Goal: Task Accomplishment & Management: Manage account settings

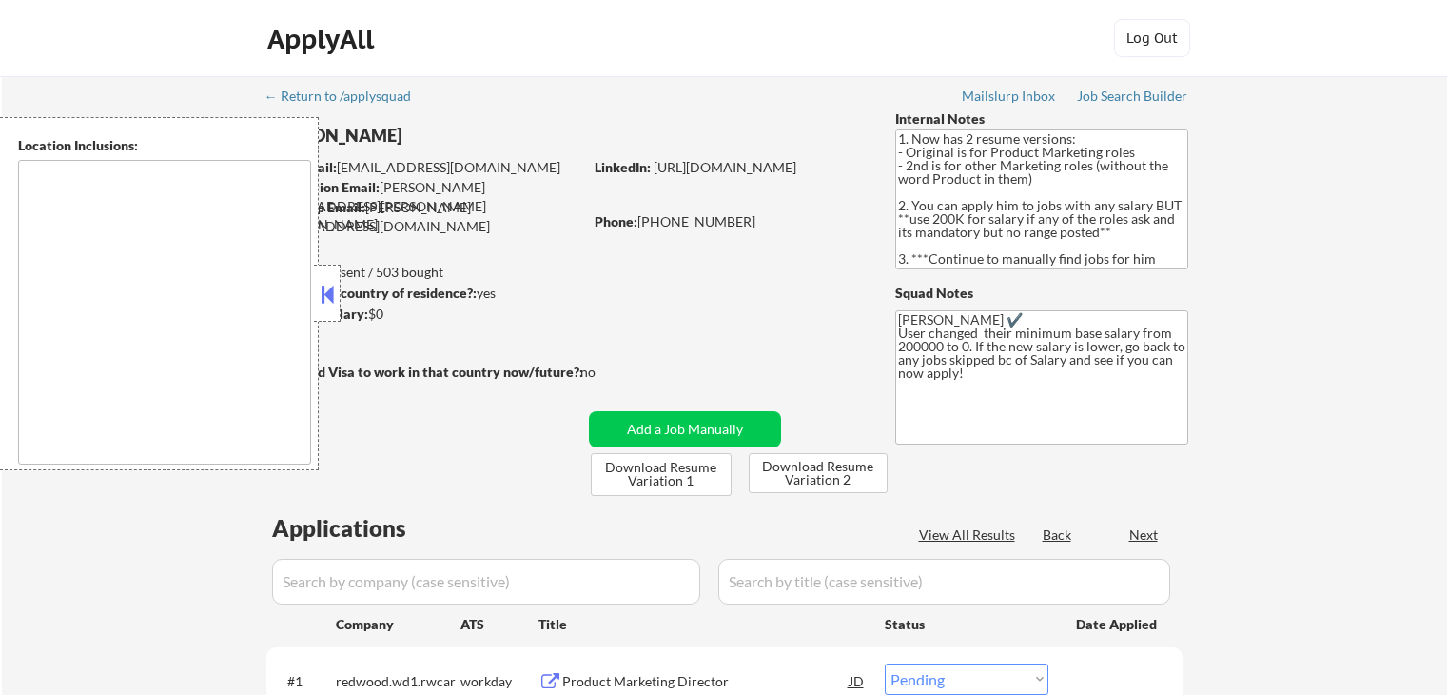
select select ""pending""
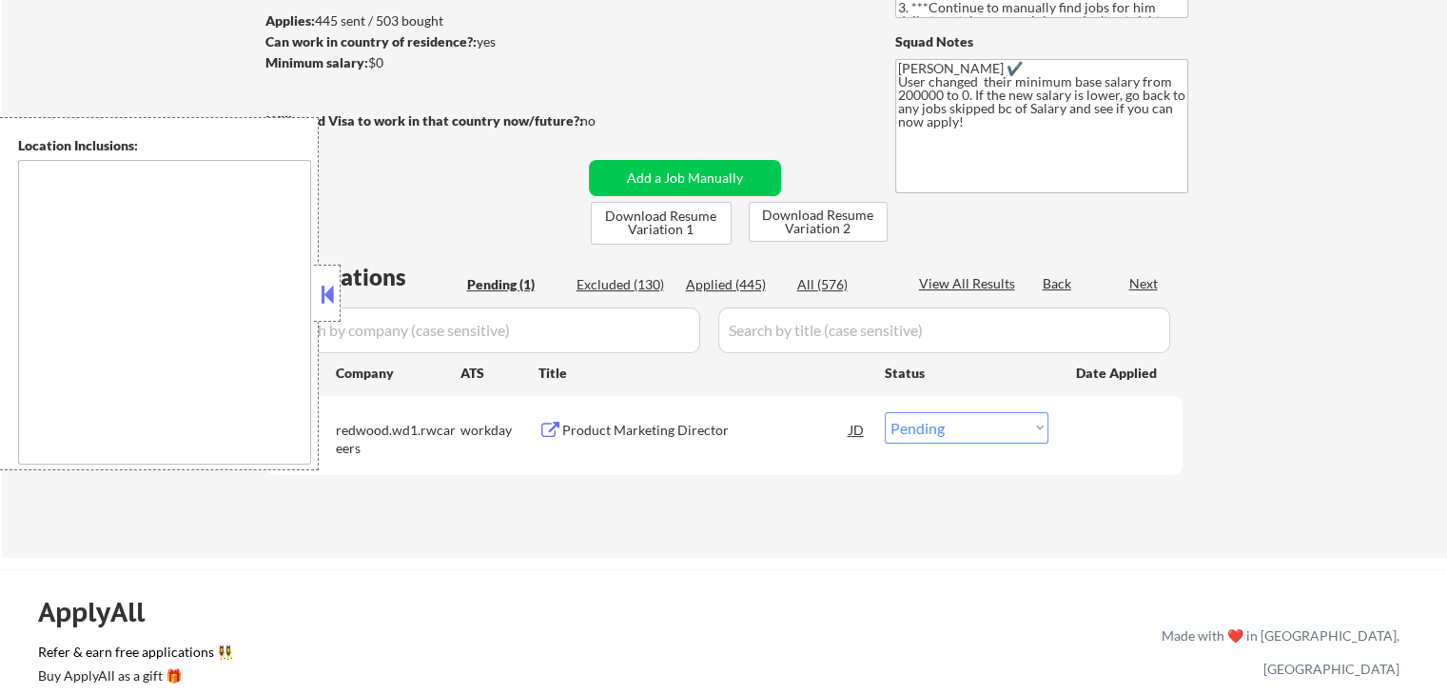
scroll to position [285, 0]
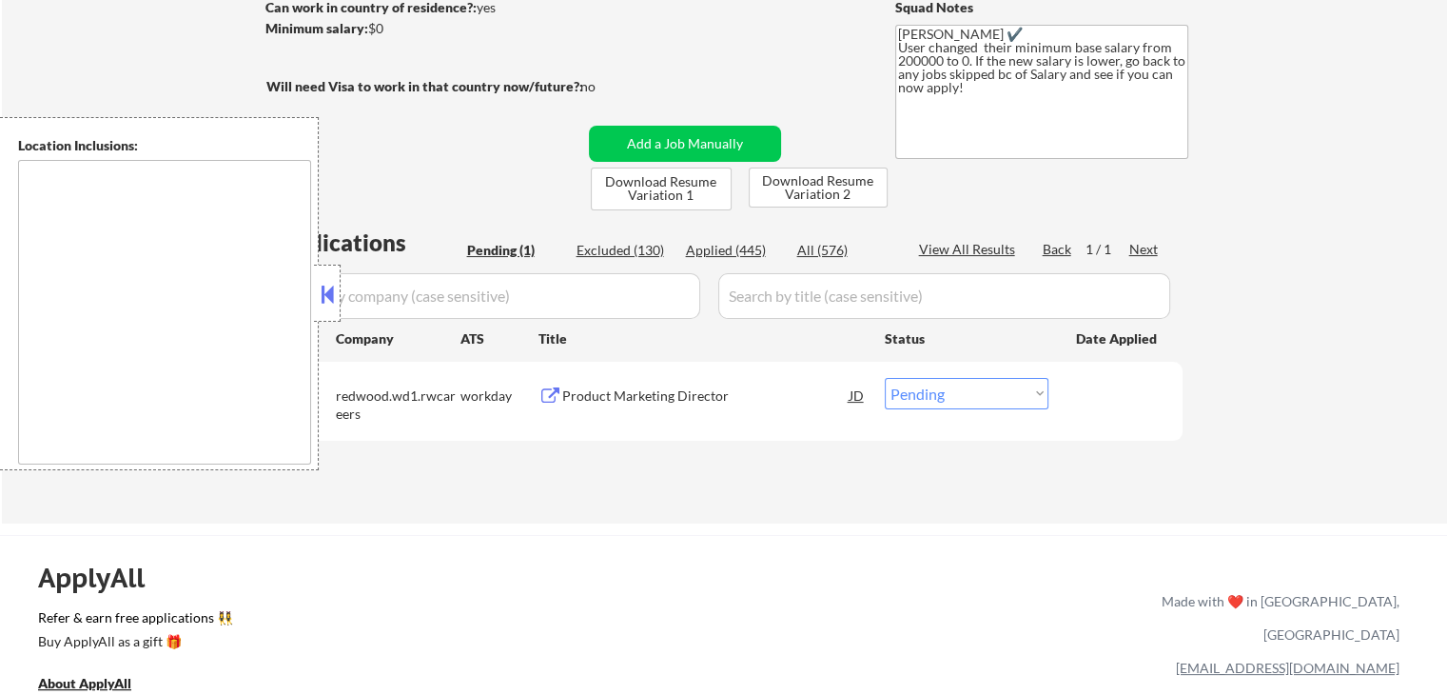
type textarea "[GEOGRAPHIC_DATA], [GEOGRAPHIC_DATA] [GEOGRAPHIC_DATA], [GEOGRAPHIC_DATA] [GEOG…"
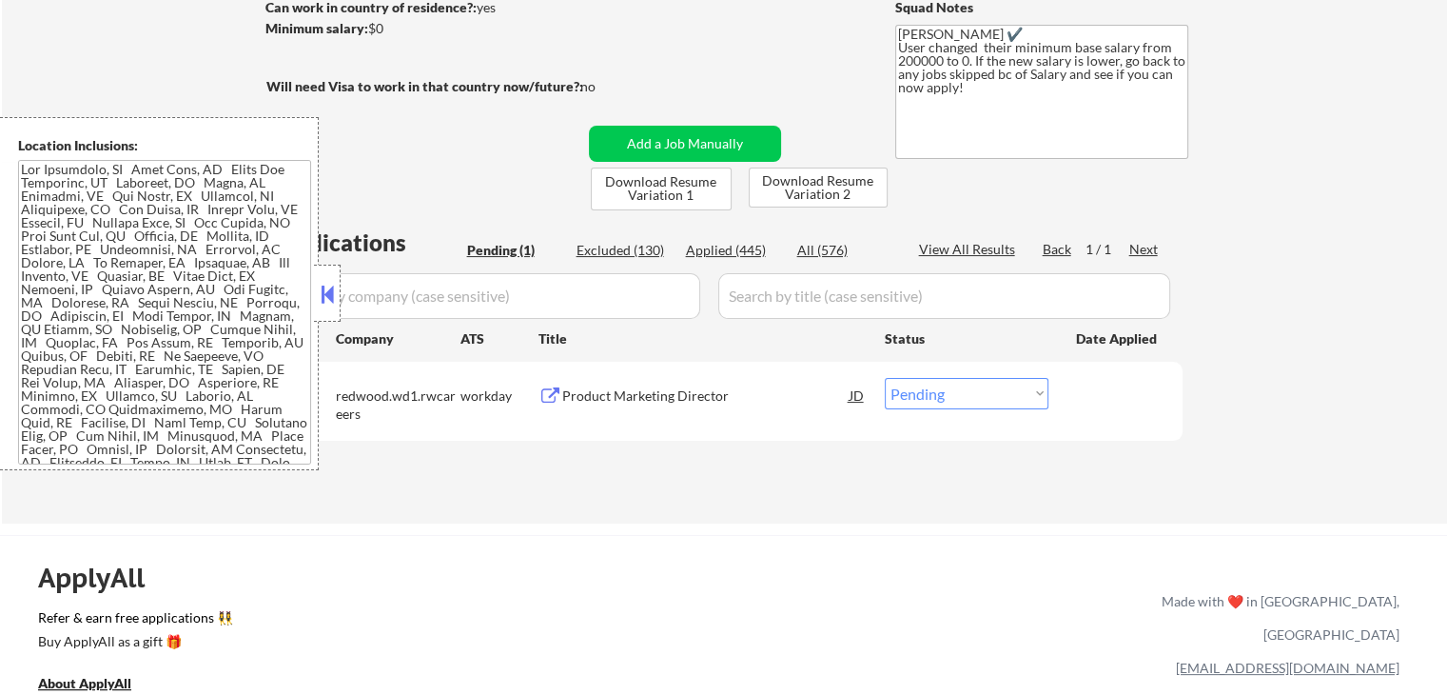
click at [541, 392] on button at bounding box center [551, 396] width 24 height 18
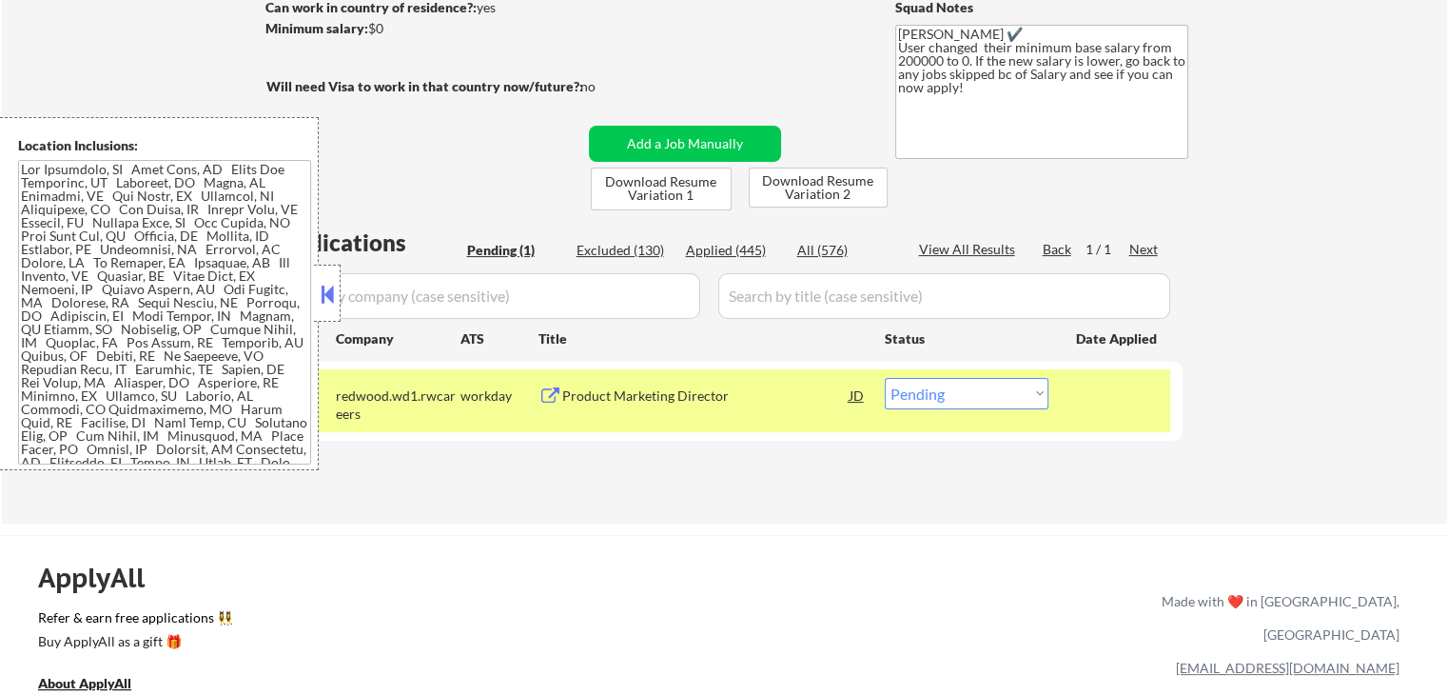
click at [915, 402] on select "Choose an option... Pending Applied Excluded (Questions) Excluded (Expired) Exc…" at bounding box center [967, 393] width 164 height 31
click at [885, 378] on select "Choose an option... Pending Applied Excluded (Questions) Excluded (Expired) Exc…" at bounding box center [967, 393] width 164 height 31
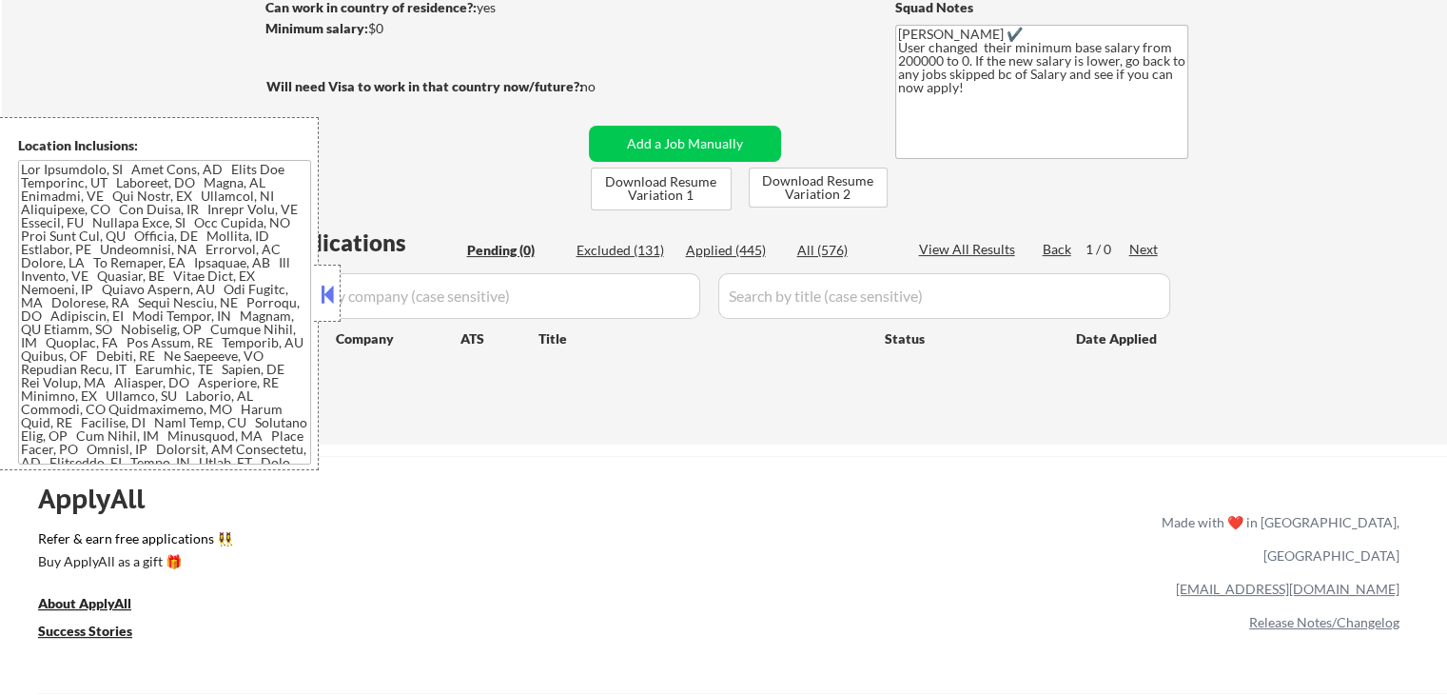
click at [713, 251] on div "Applied (445)" at bounding box center [733, 250] width 95 height 19
select select ""applied""
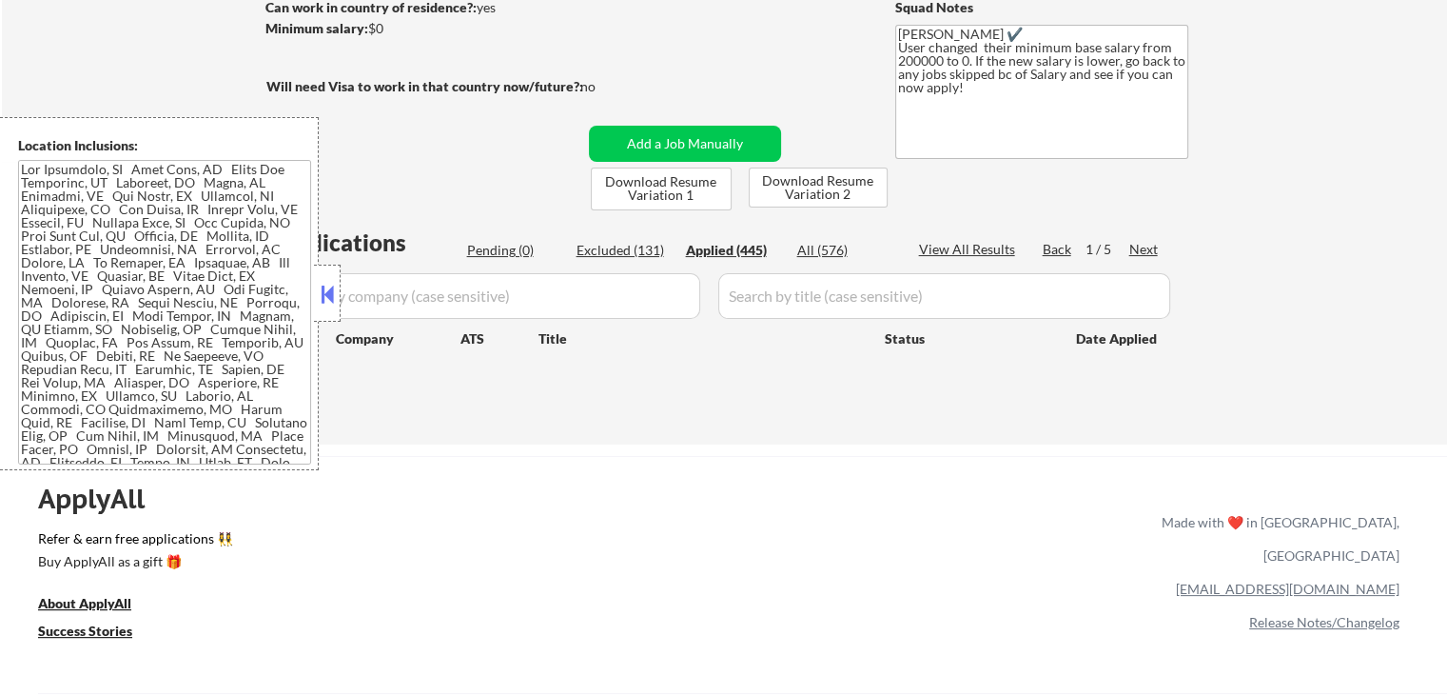
select select ""applied""
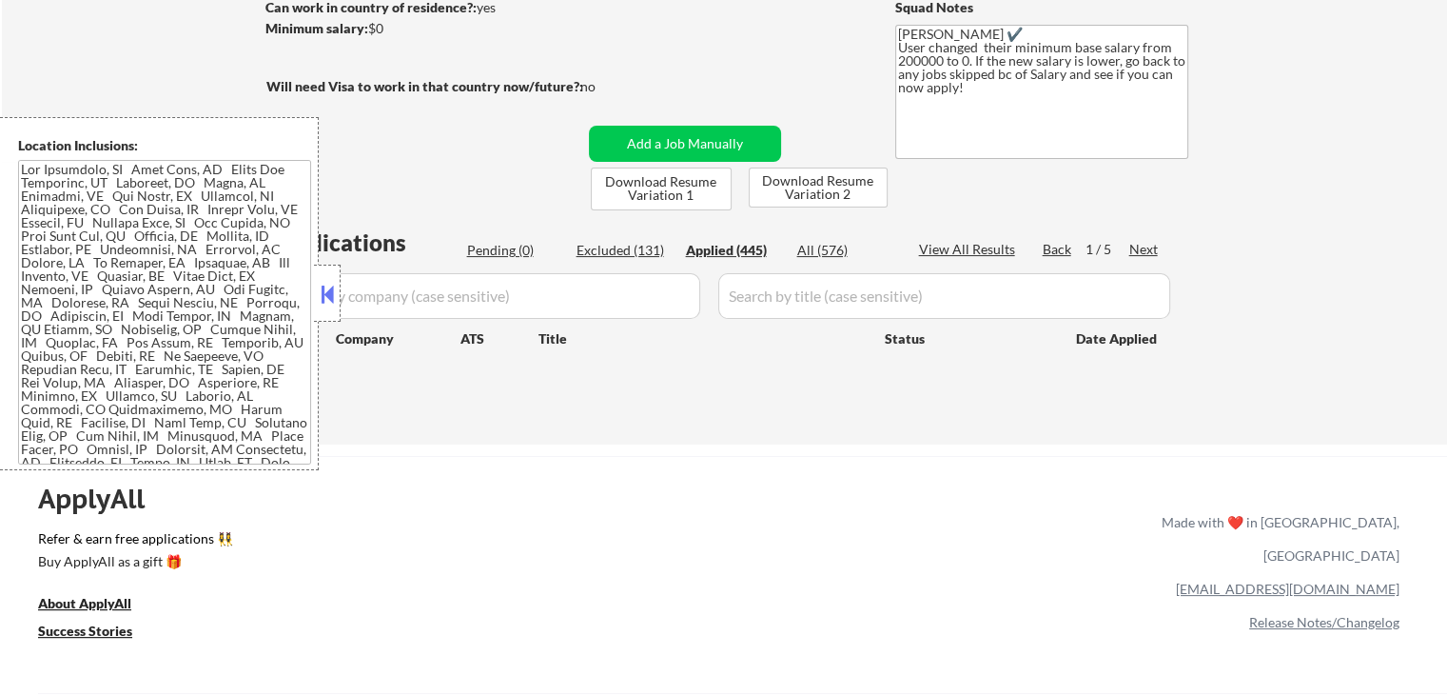
select select ""applied""
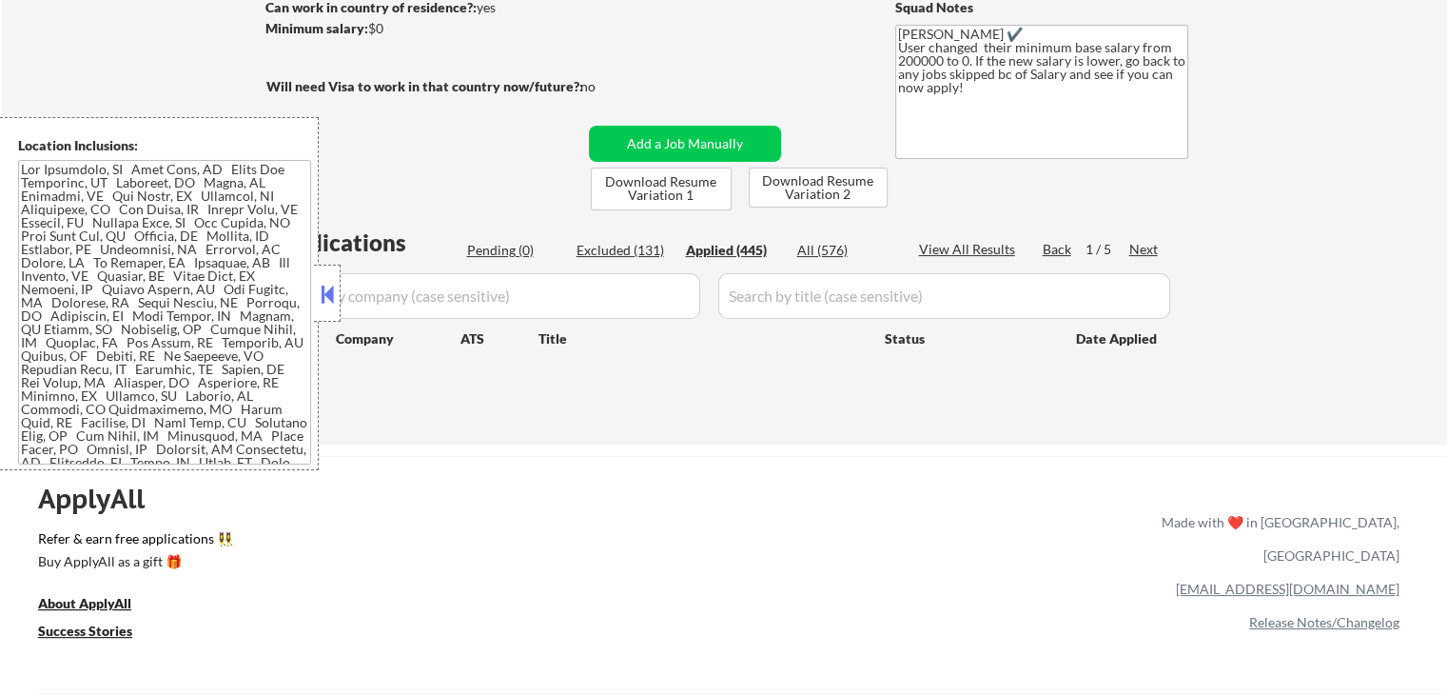
select select ""applied""
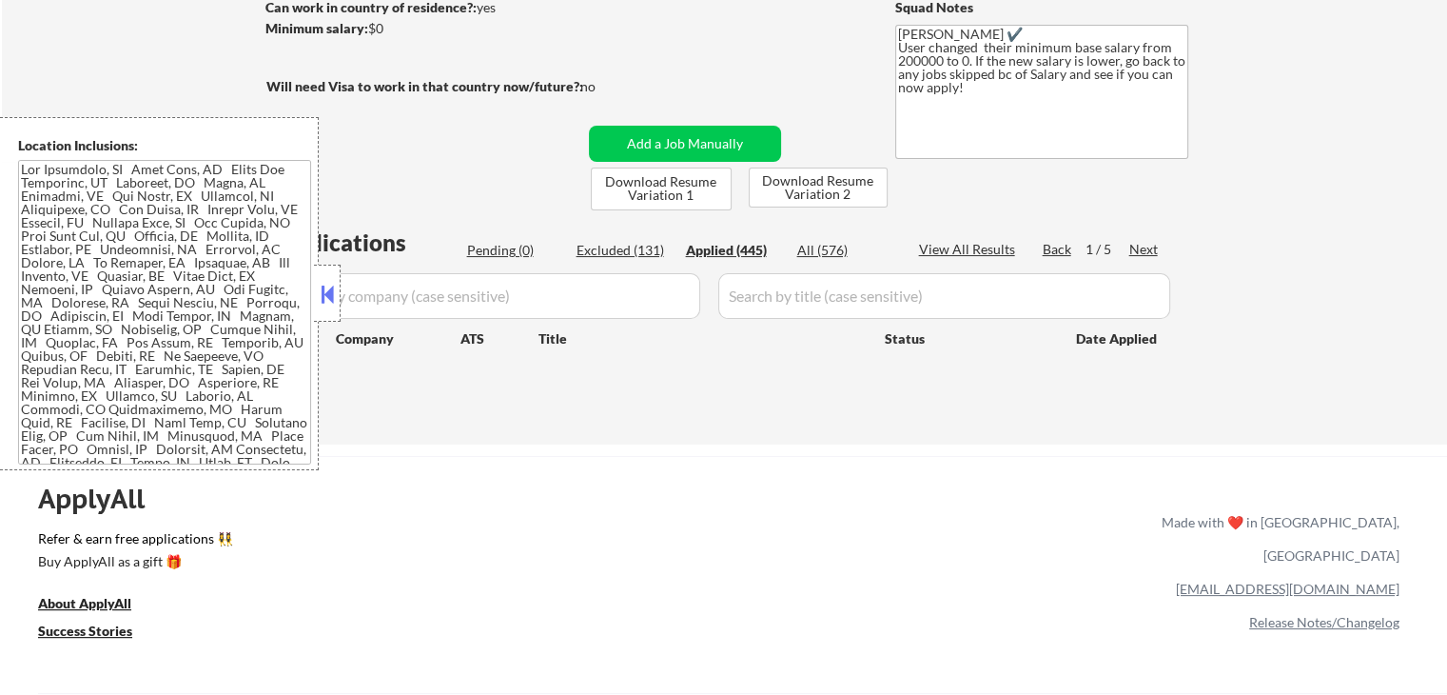
select select ""applied""
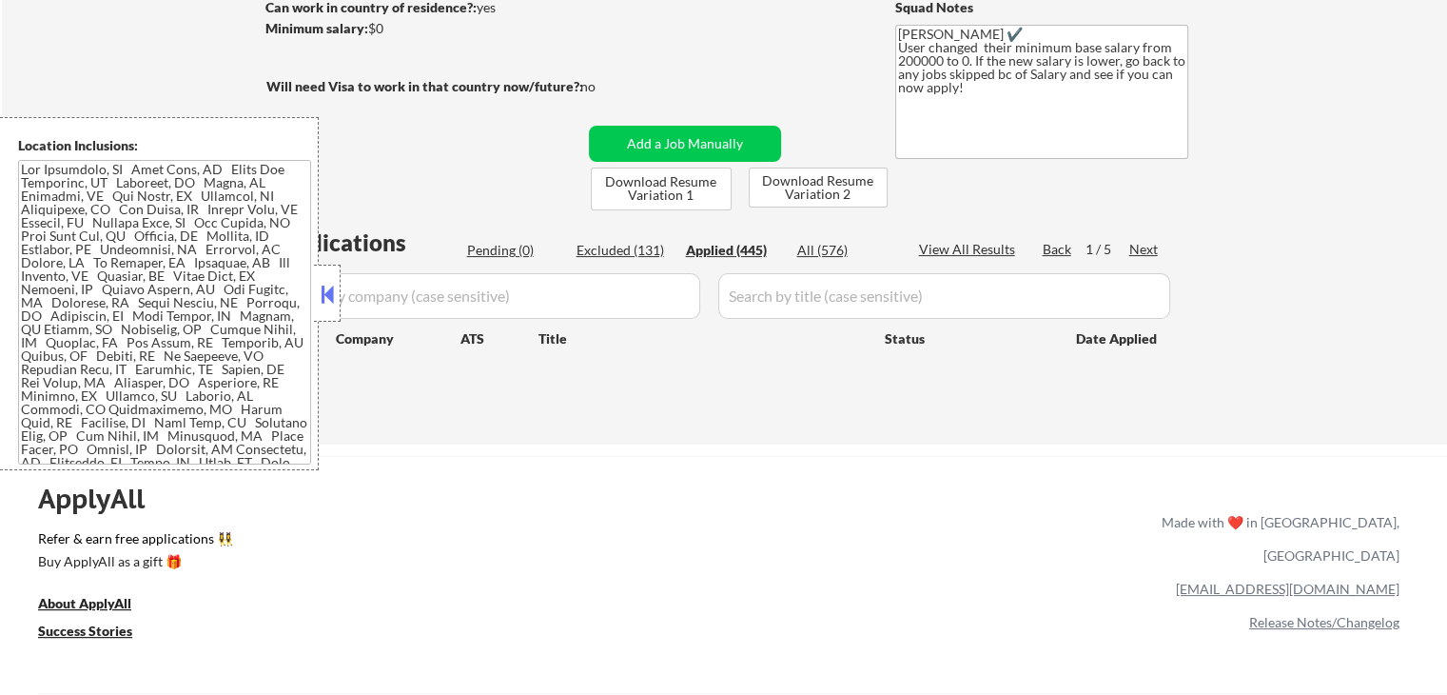
select select ""applied""
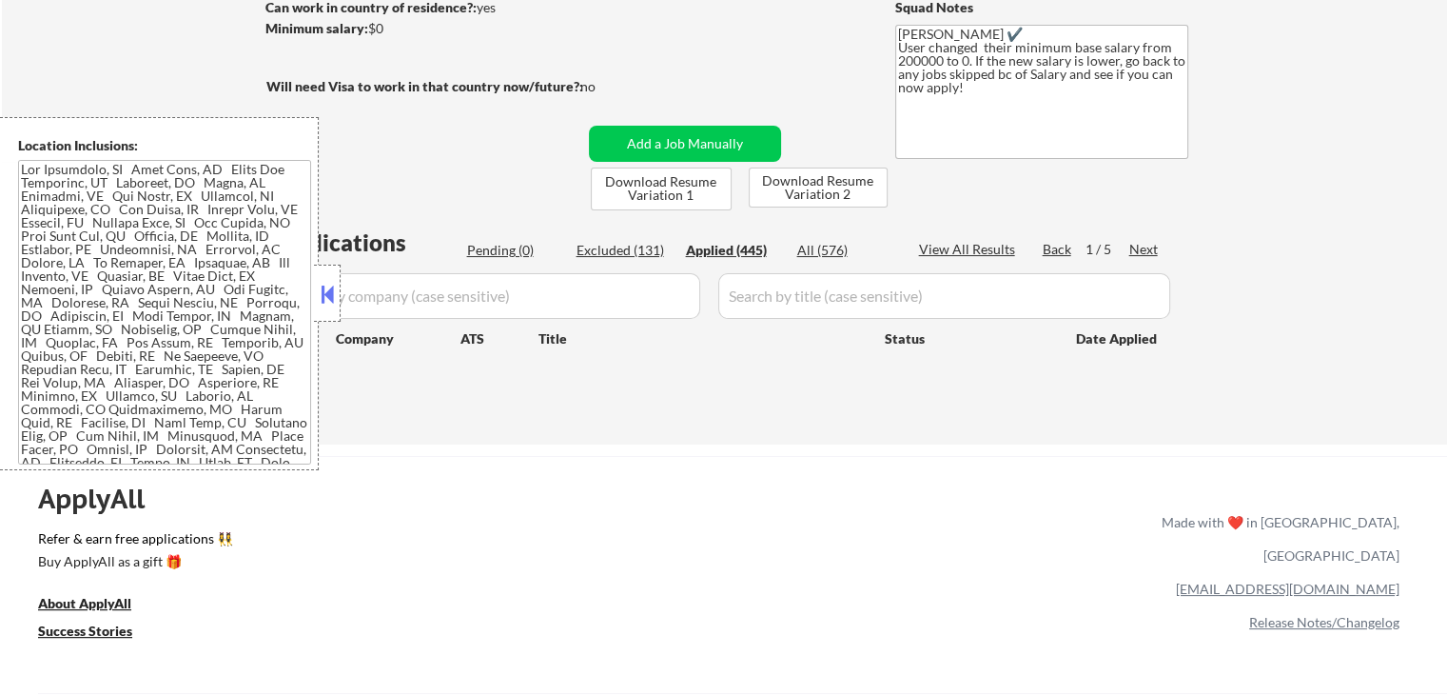
select select ""applied""
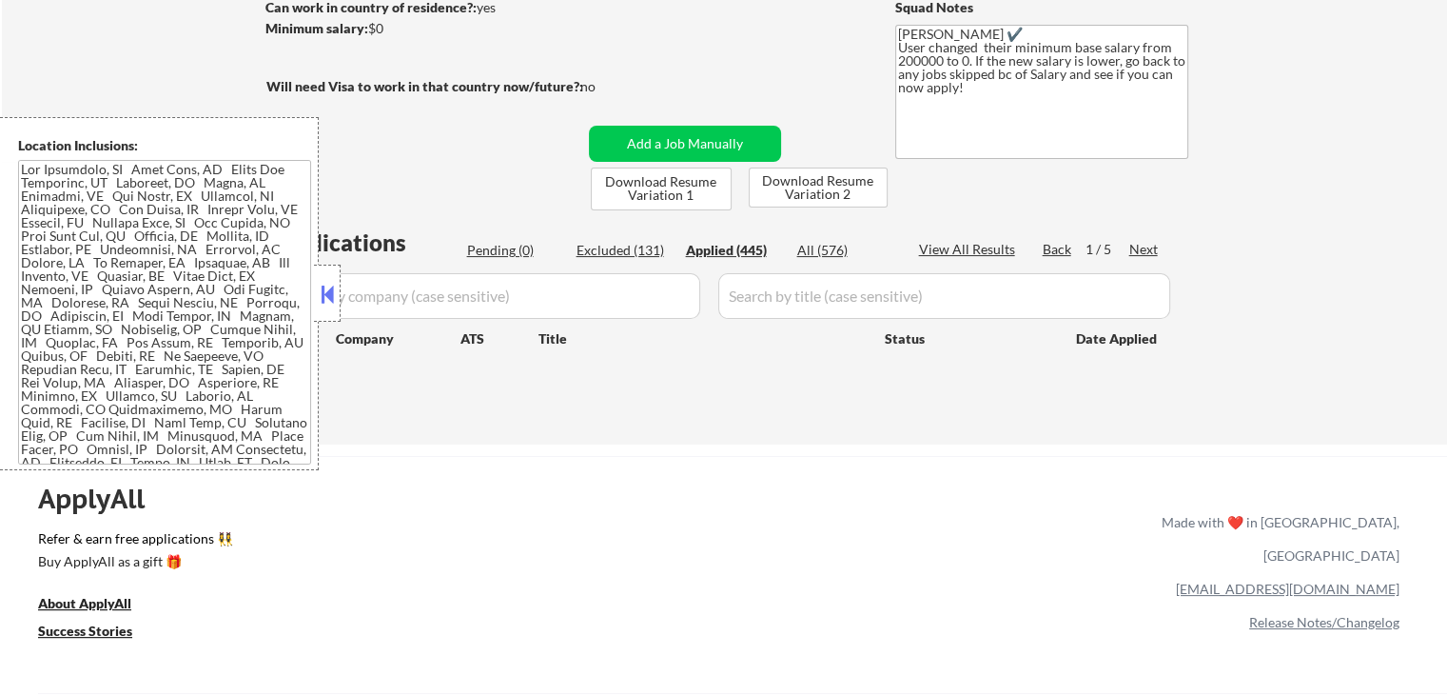
select select ""applied""
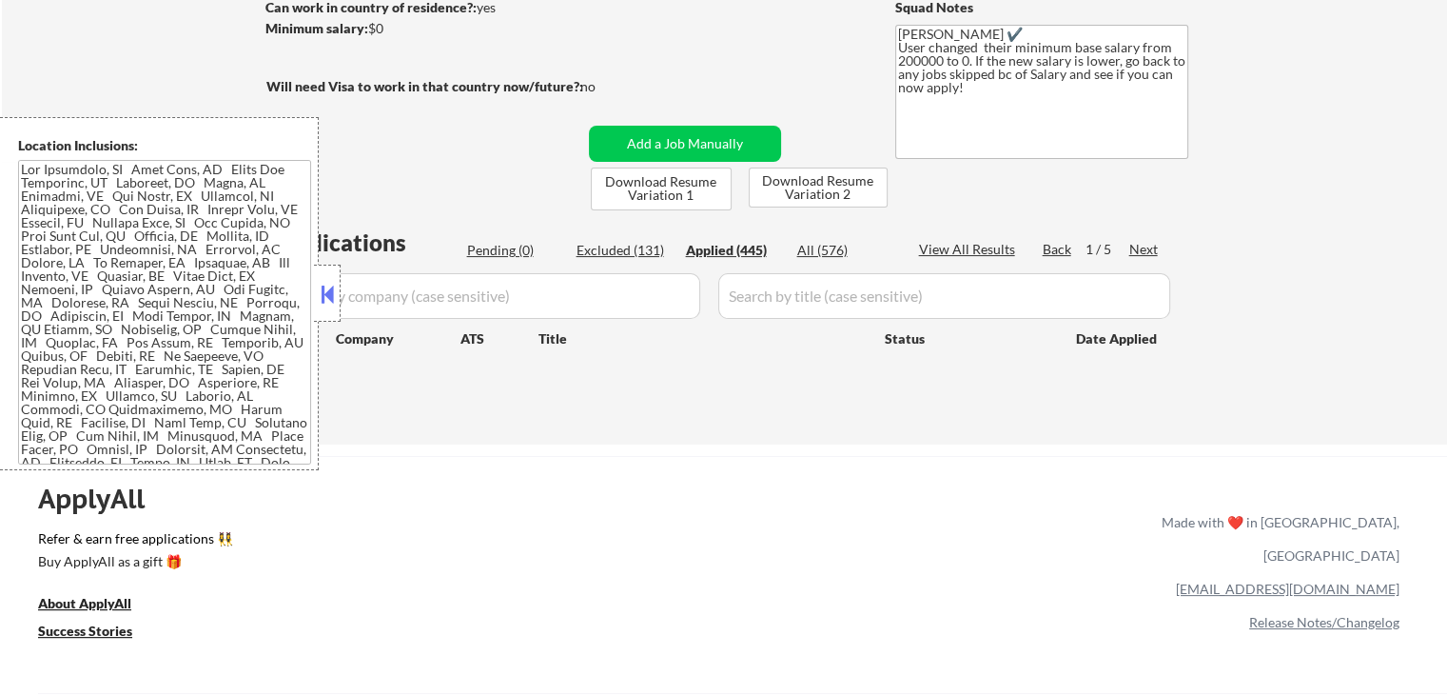
select select ""applied""
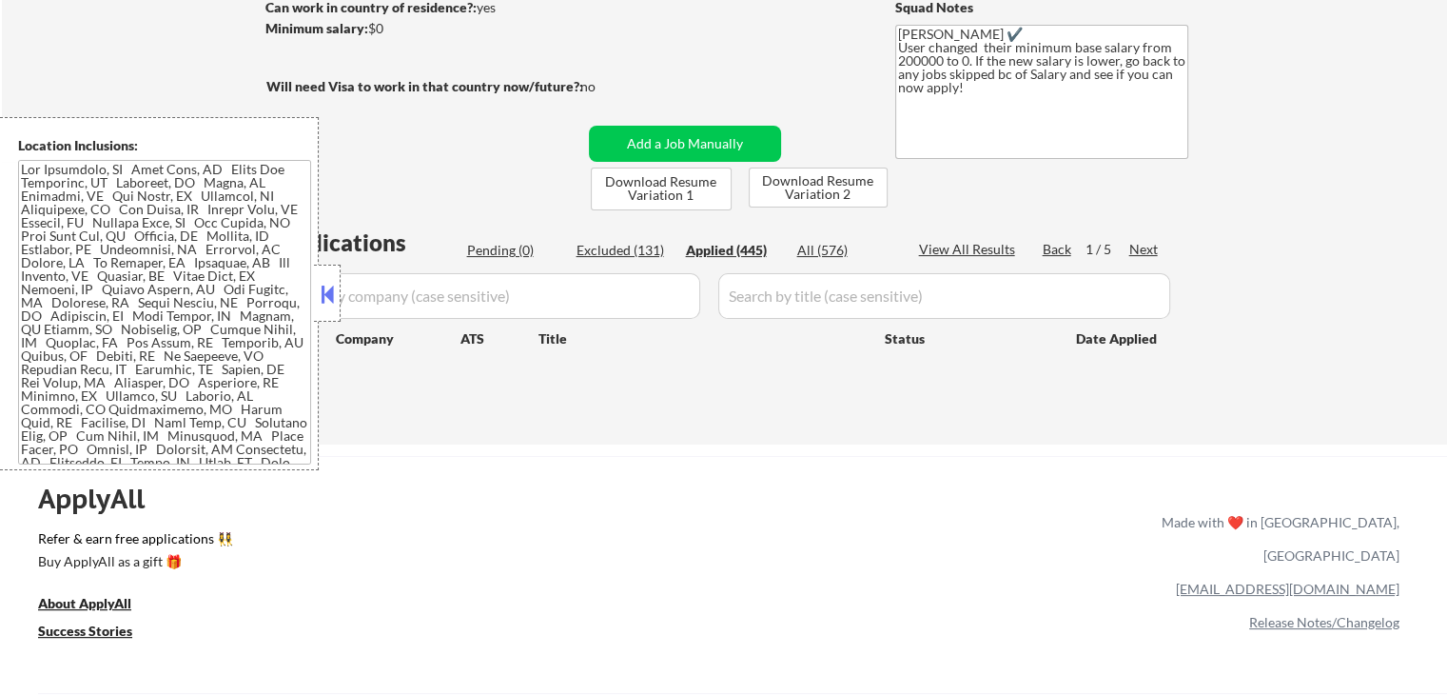
select select ""applied""
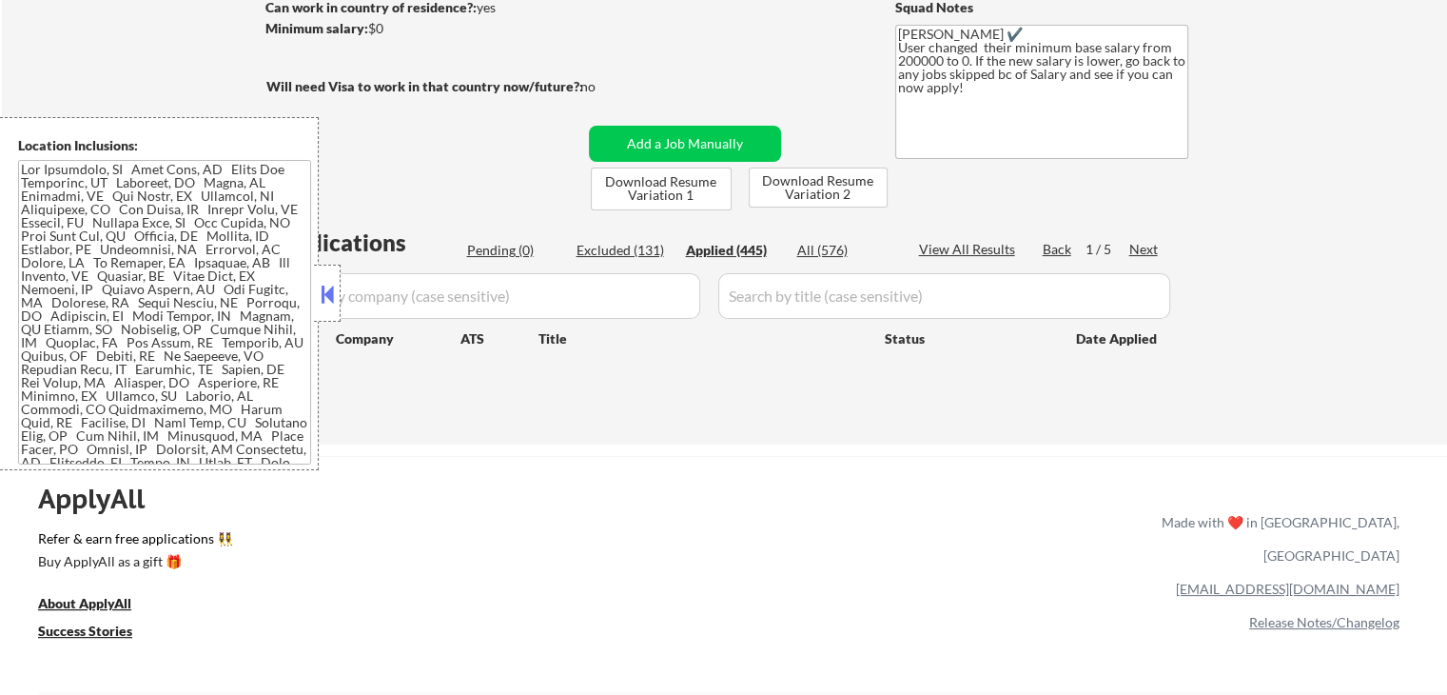
select select ""applied""
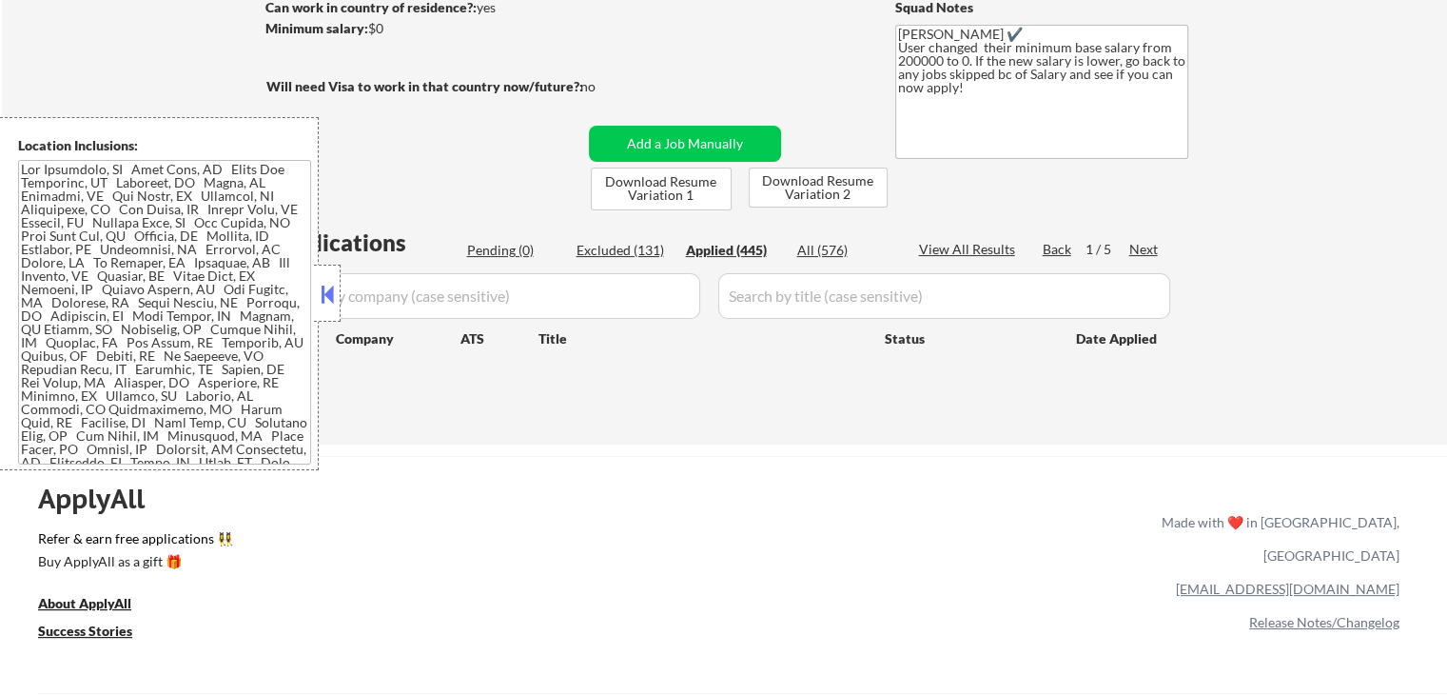
select select ""applied""
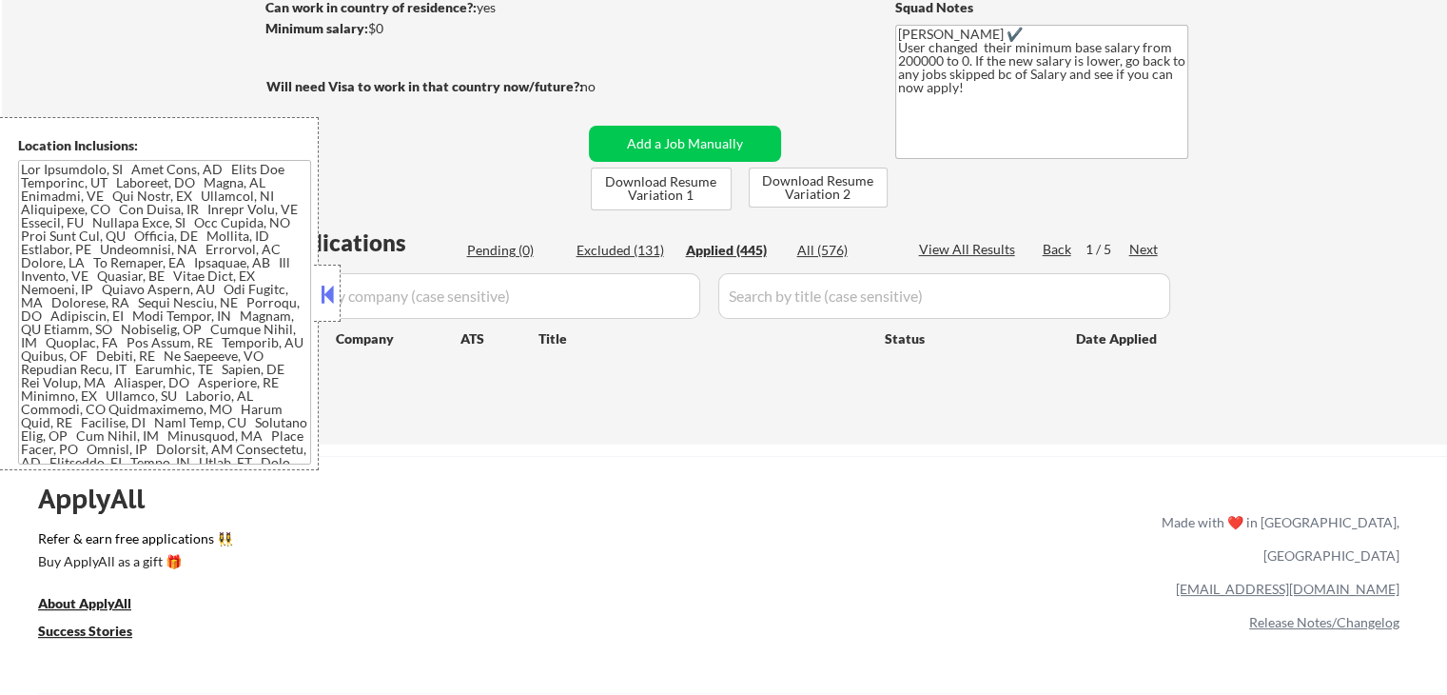
select select ""applied""
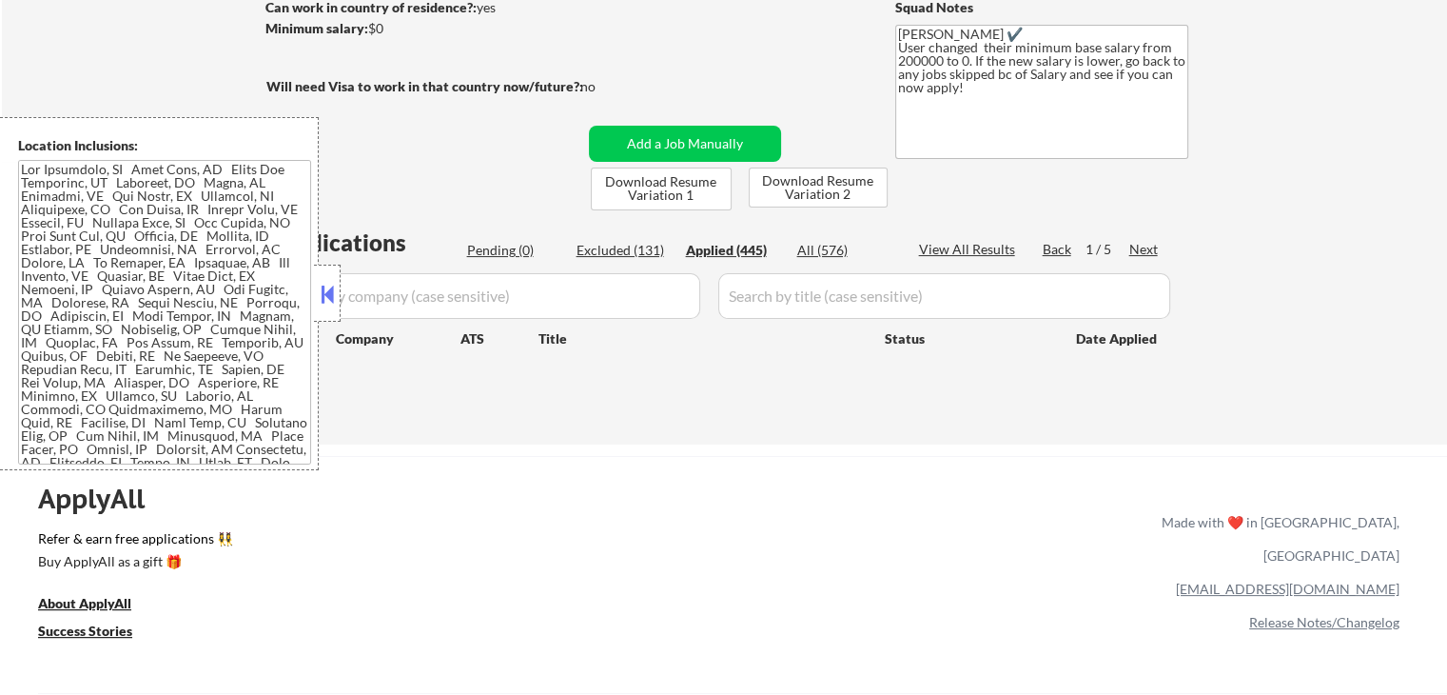
select select ""applied""
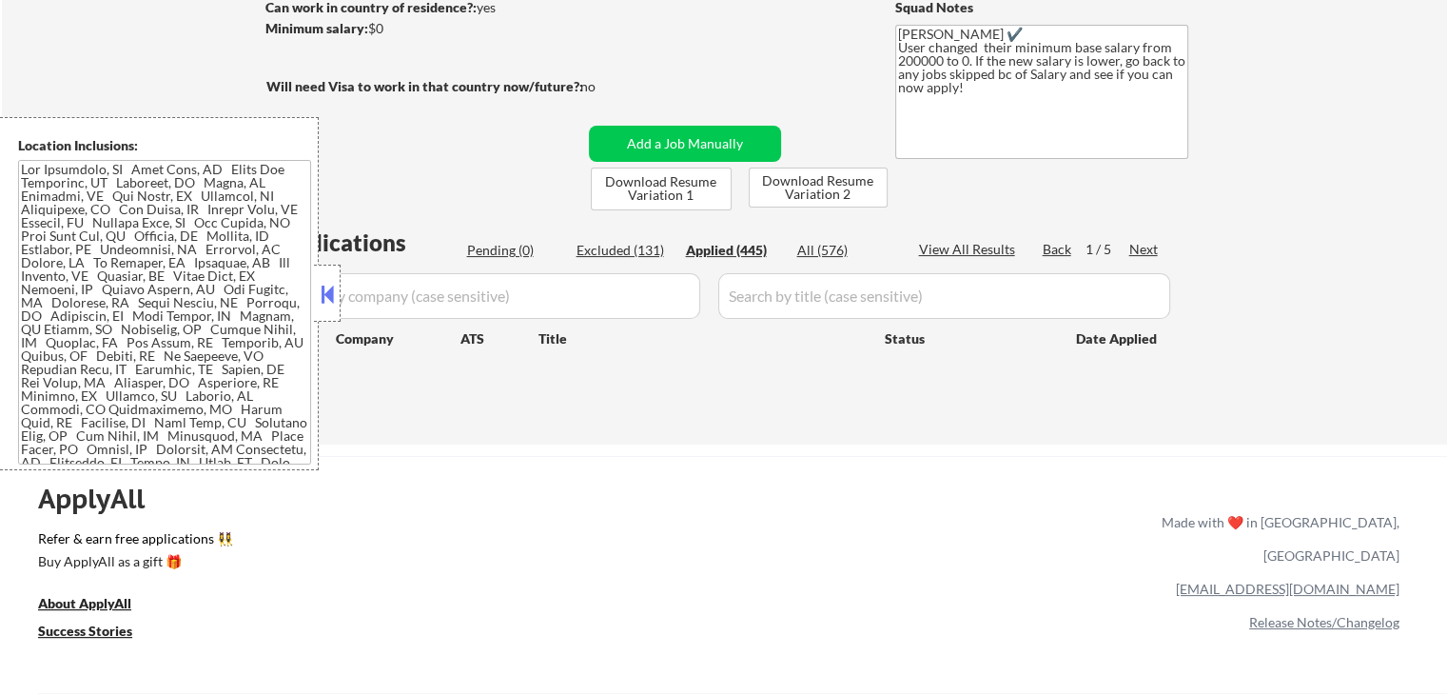
select select ""applied""
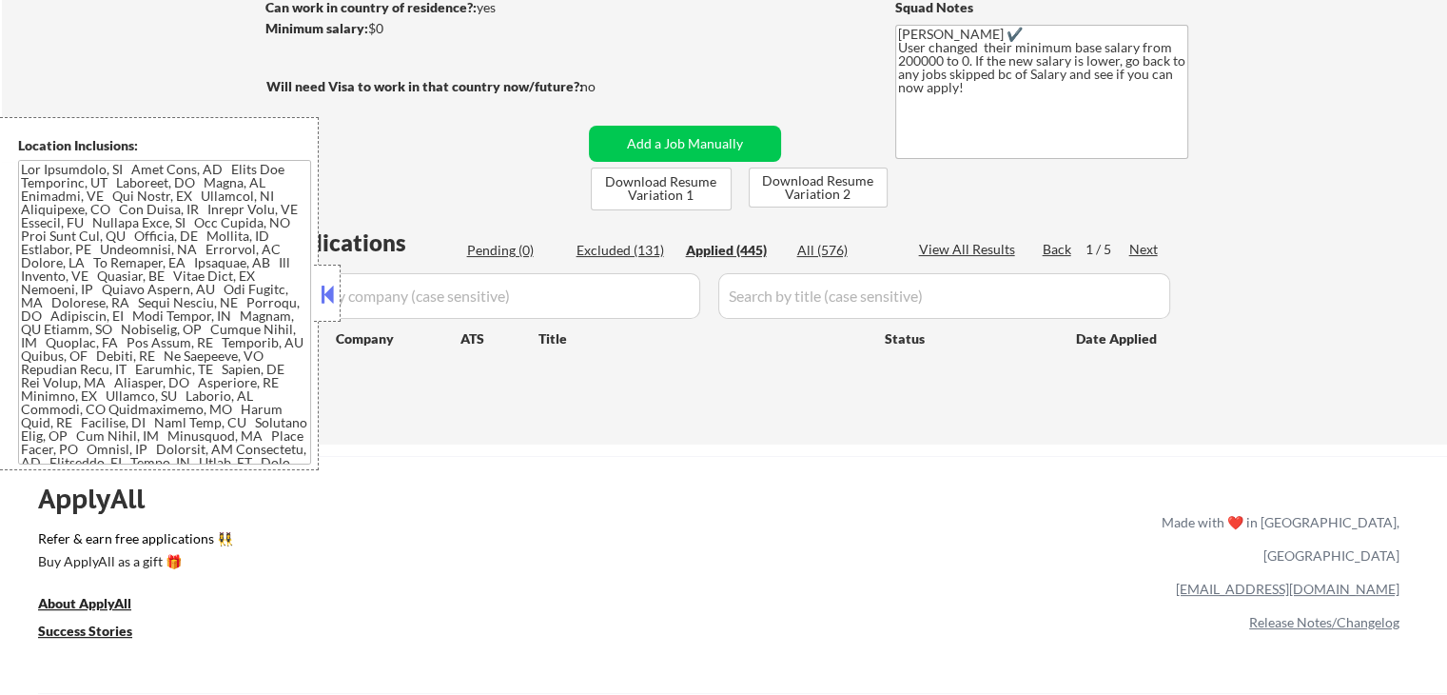
select select ""applied""
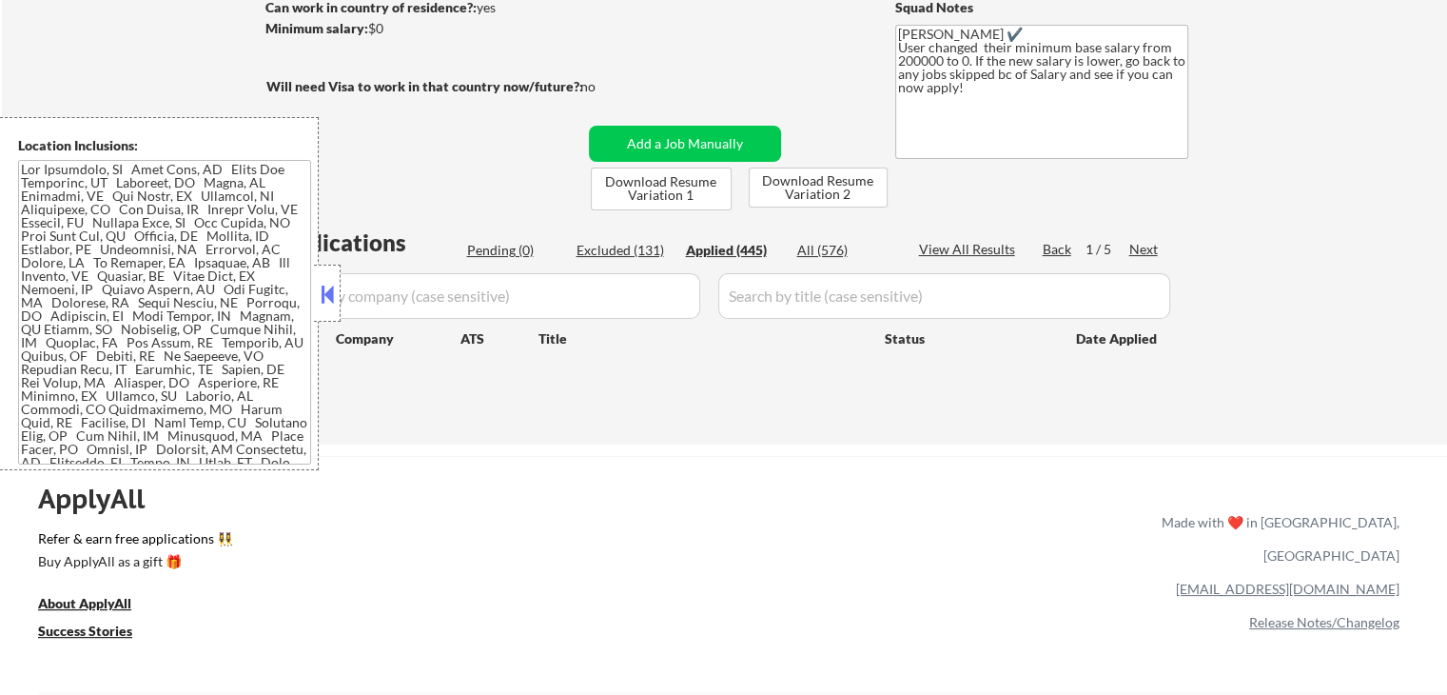
select select ""applied""
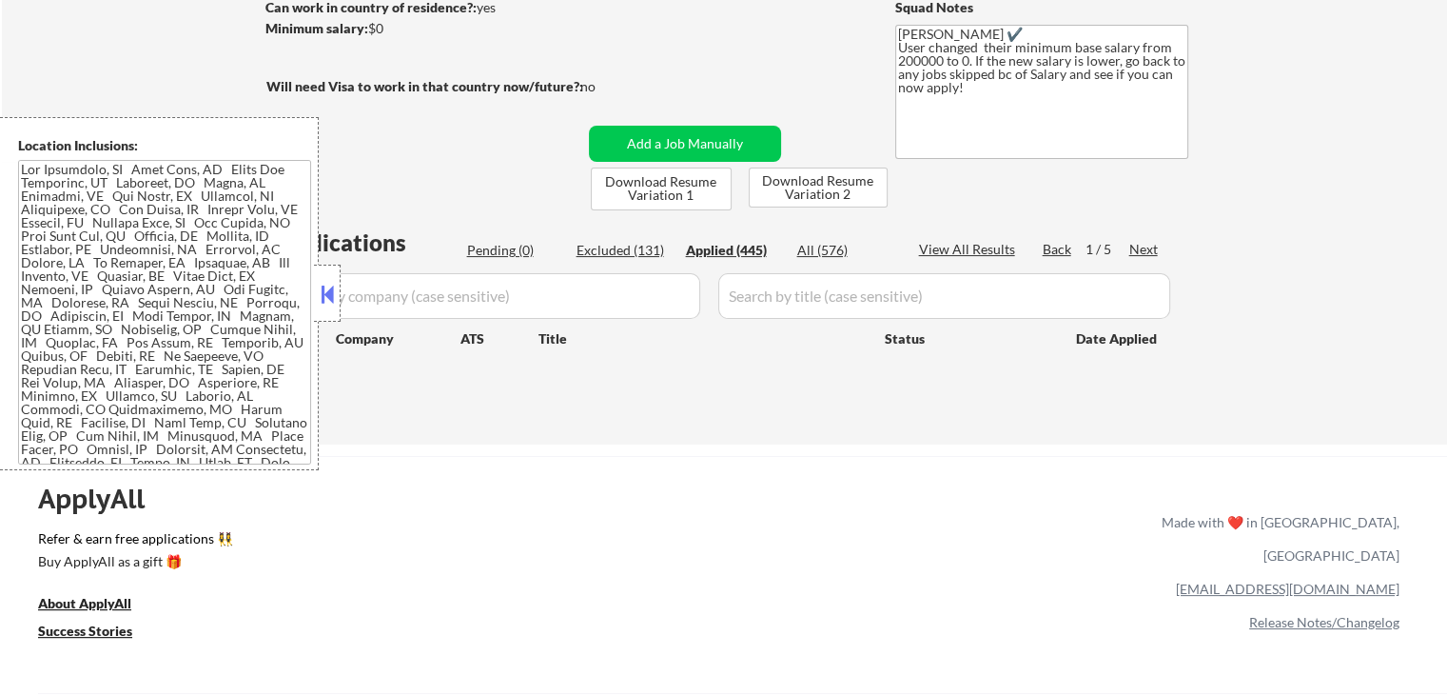
select select ""applied""
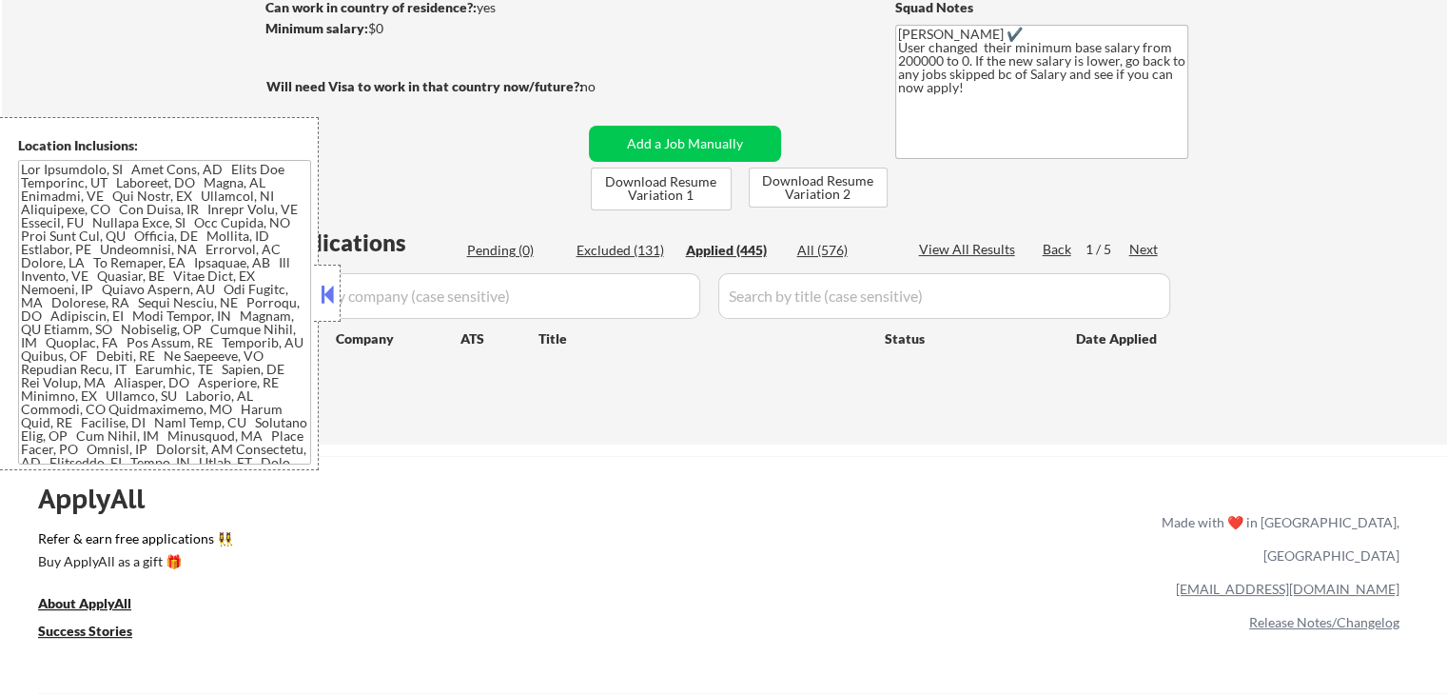
select select ""applied""
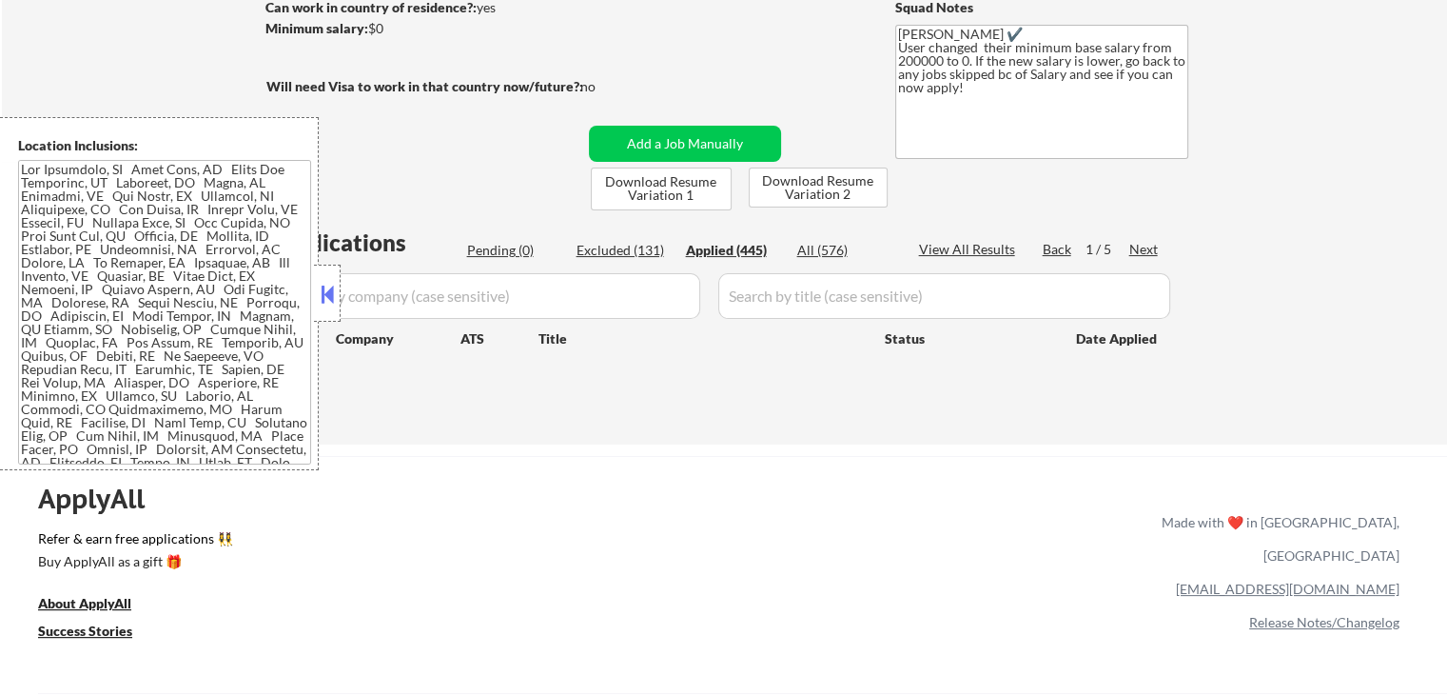
select select ""applied""
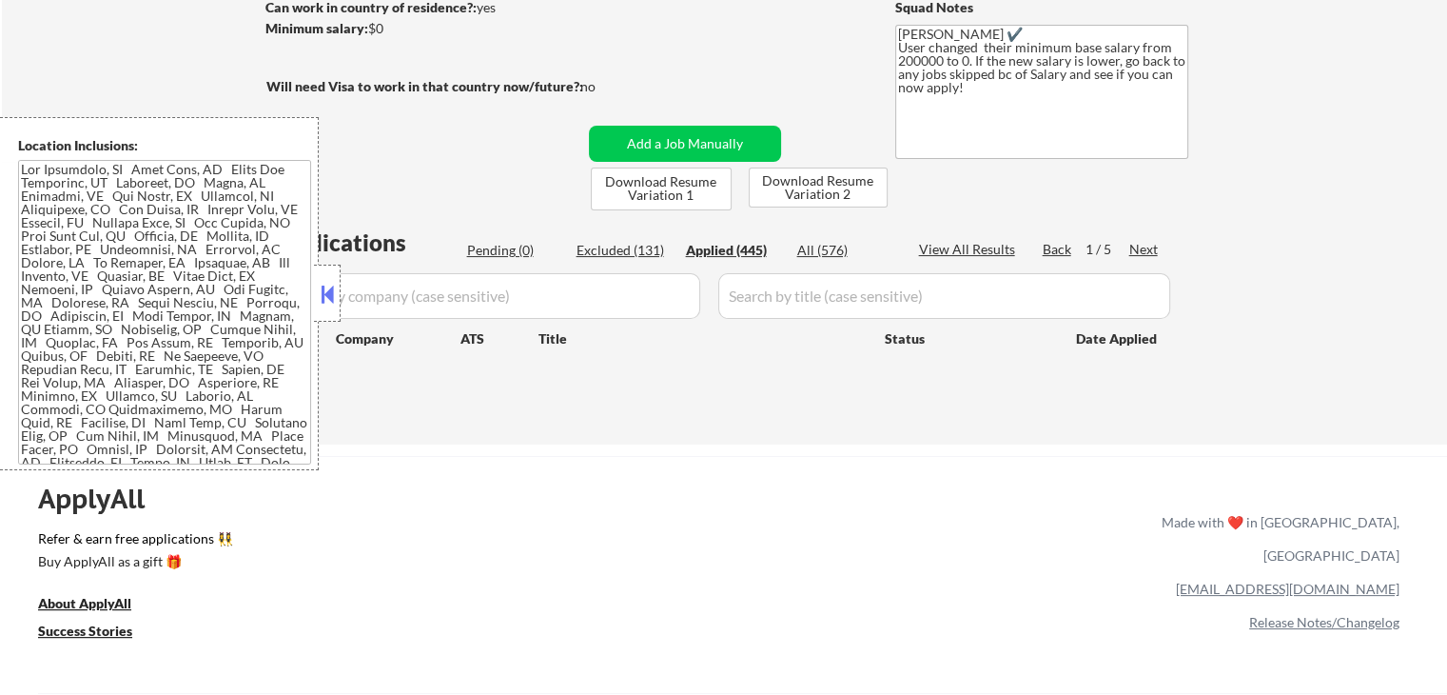
select select ""applied""
